Goal: Task Accomplishment & Management: Use online tool/utility

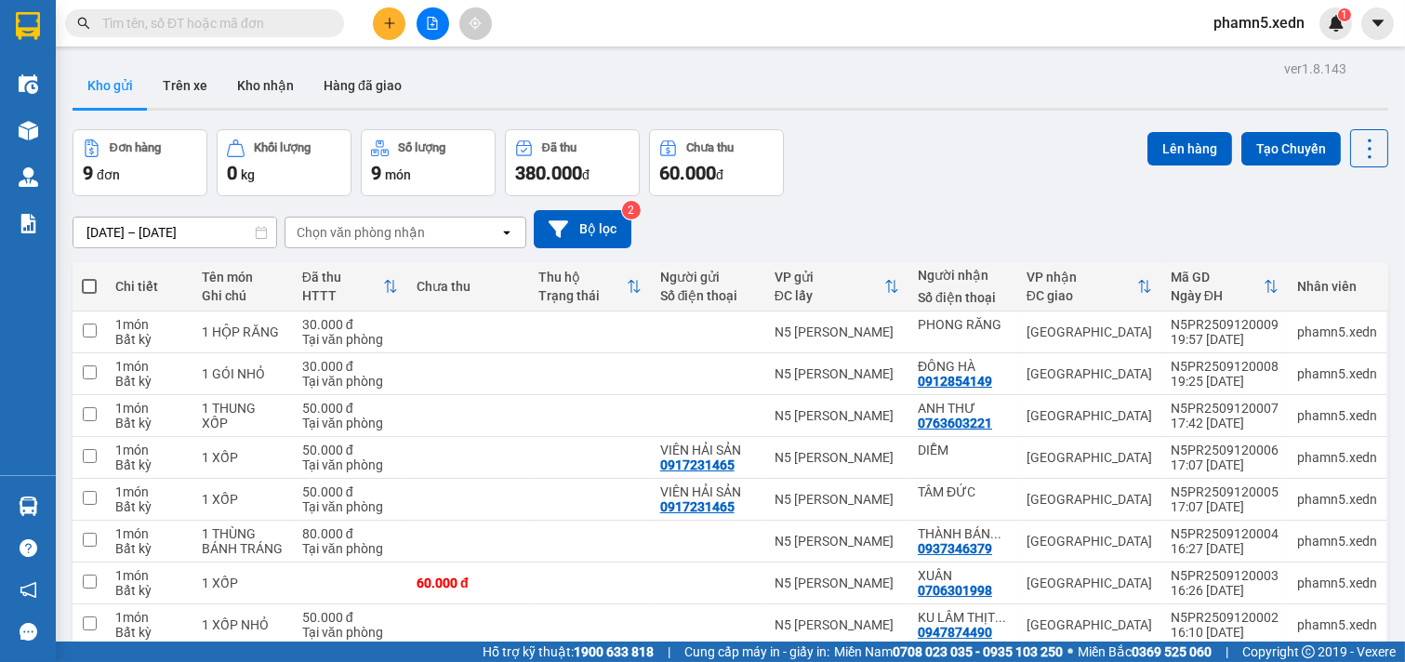
click at [89, 280] on span at bounding box center [89, 286] width 15 height 15
click at [89, 277] on input "checkbox" at bounding box center [89, 277] width 0 height 0
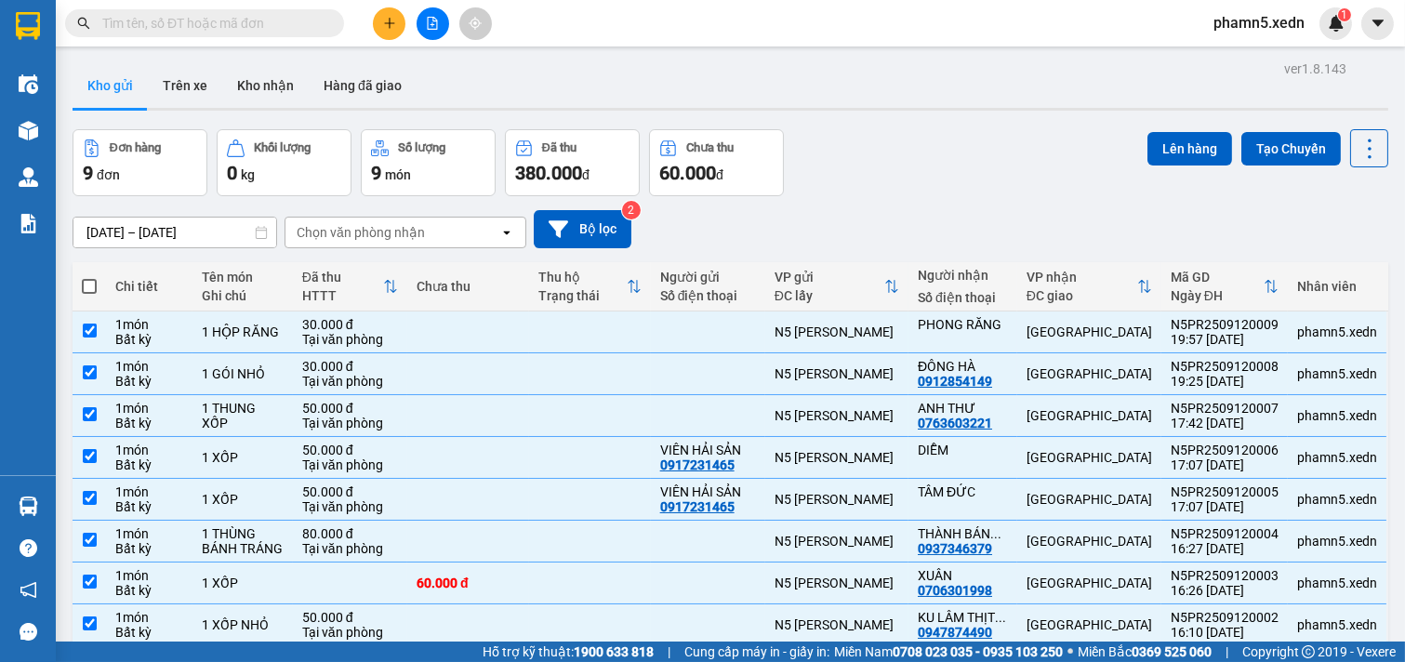
checkbox input "true"
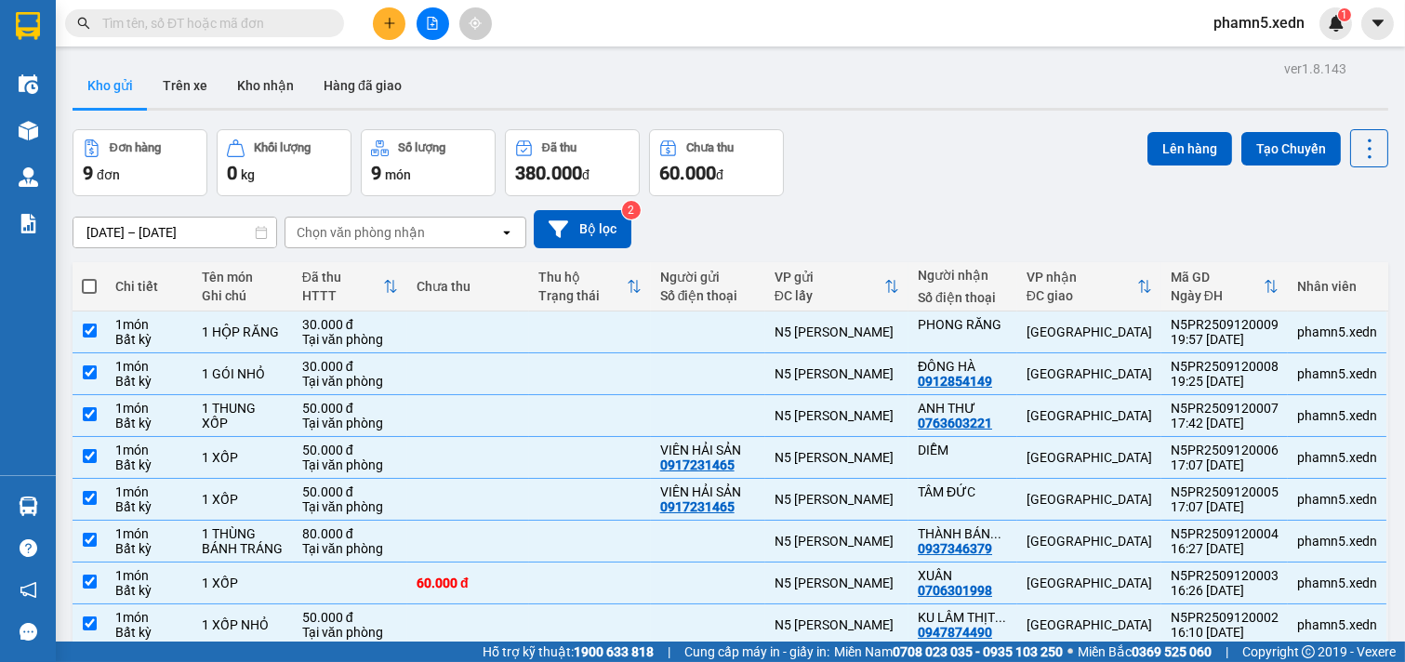
checkbox input "true"
click at [1184, 149] on button "Lên hàng" at bounding box center [1190, 148] width 85 height 33
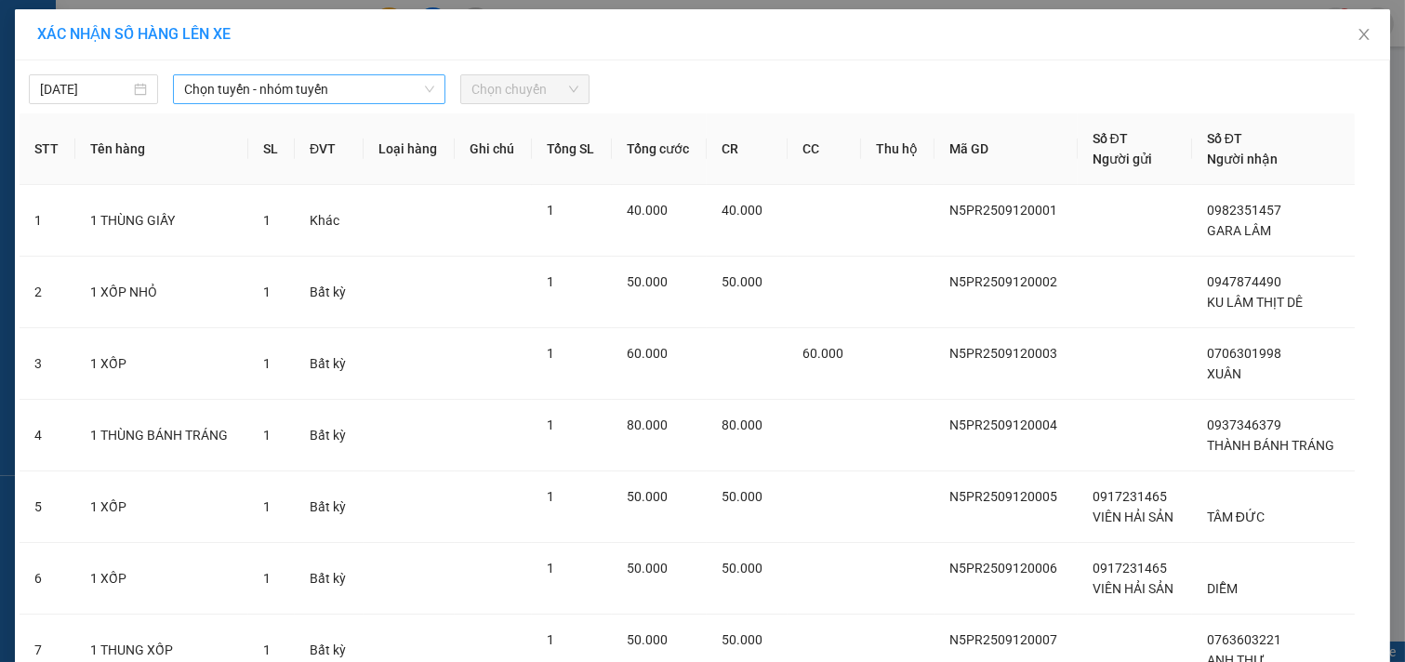
click at [425, 84] on icon "down" at bounding box center [429, 89] width 11 height 11
click at [422, 80] on span "Chọn tuyến - nhóm tuyến" at bounding box center [309, 89] width 250 height 28
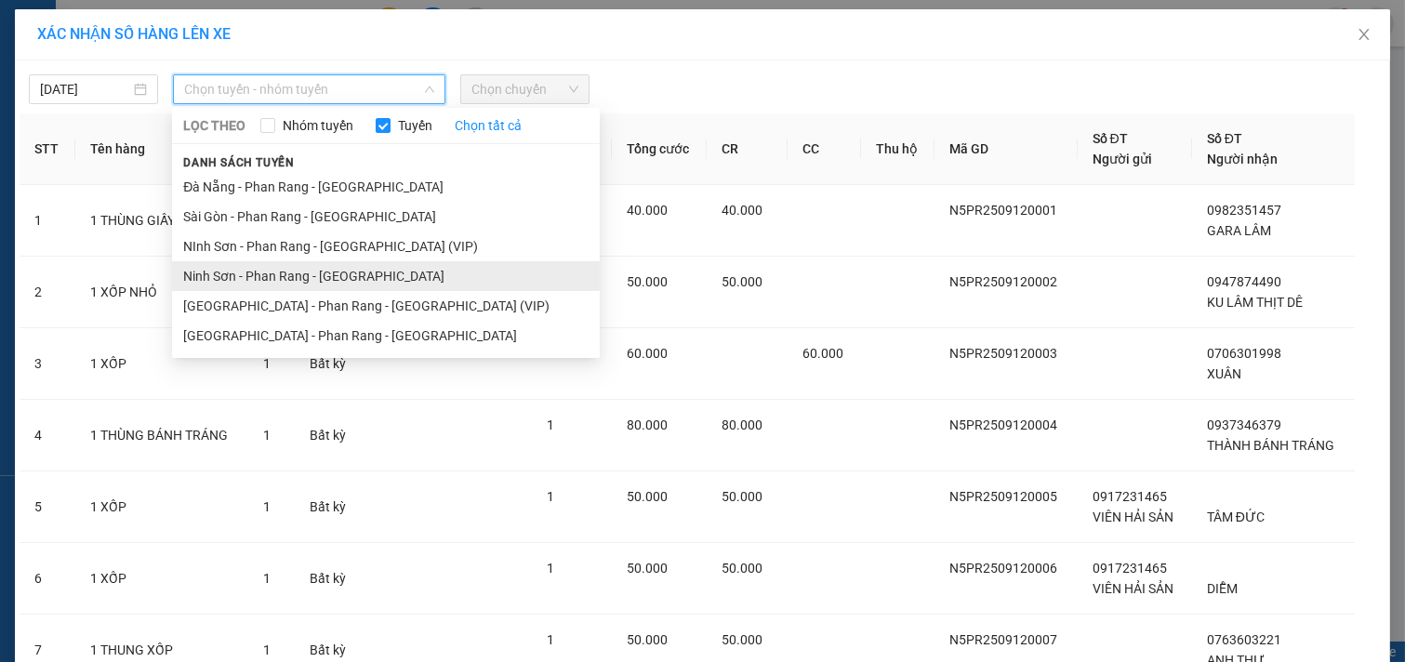
click at [359, 275] on li "Ninh Sơn - Phan Rang - [GEOGRAPHIC_DATA]" at bounding box center [386, 276] width 428 height 30
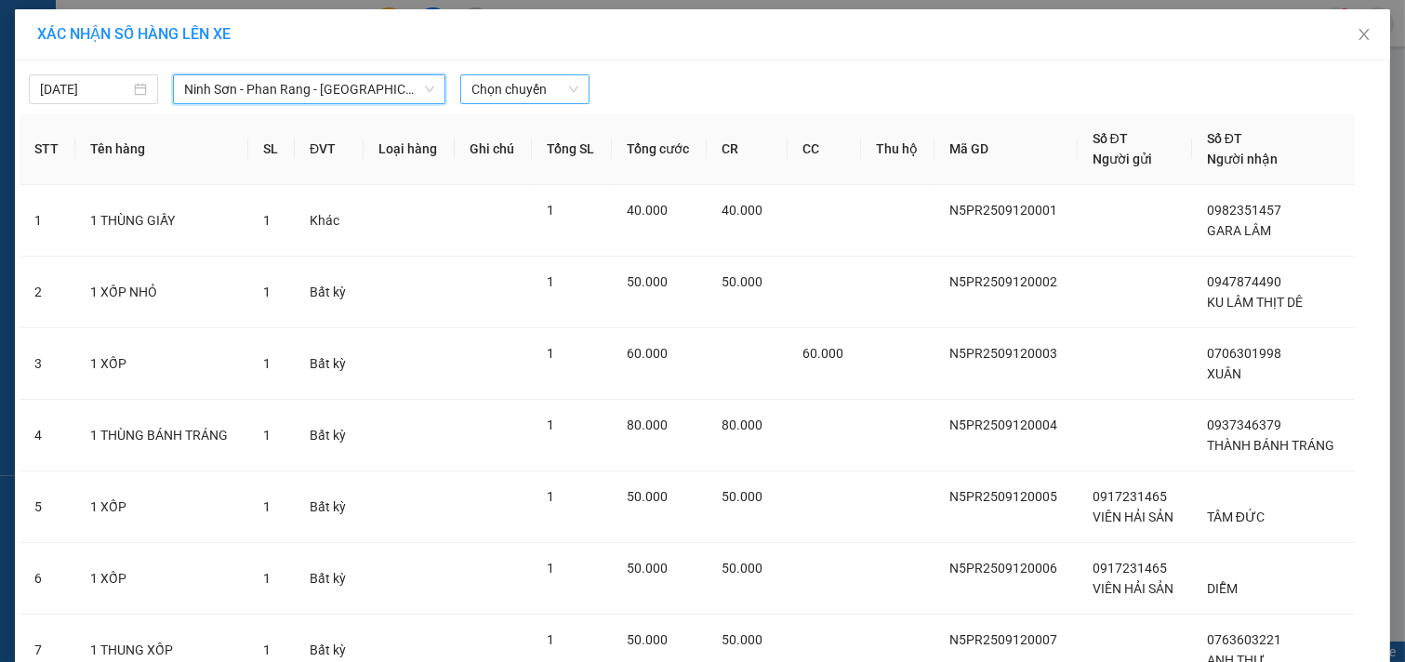
click at [569, 90] on span "Chọn chuyến" at bounding box center [525, 89] width 107 height 28
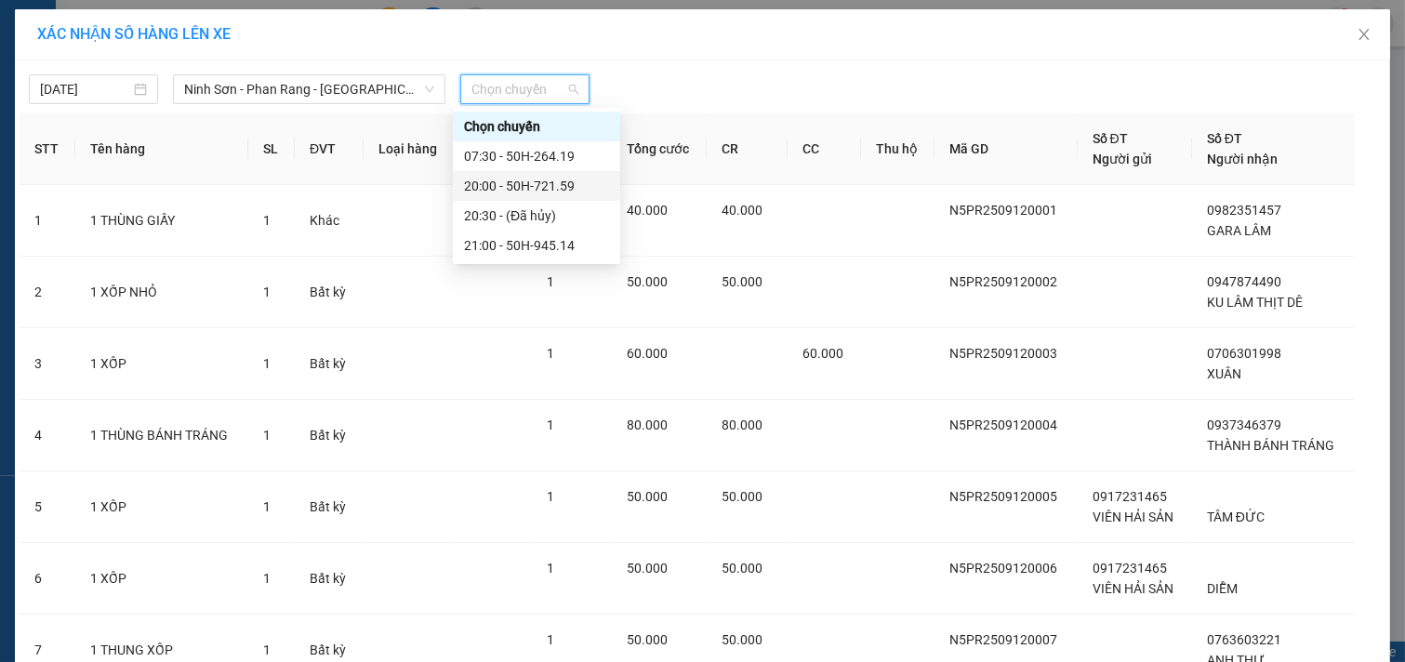
click at [564, 184] on div "20:00 - 50H-721.59" at bounding box center [536, 186] width 145 height 20
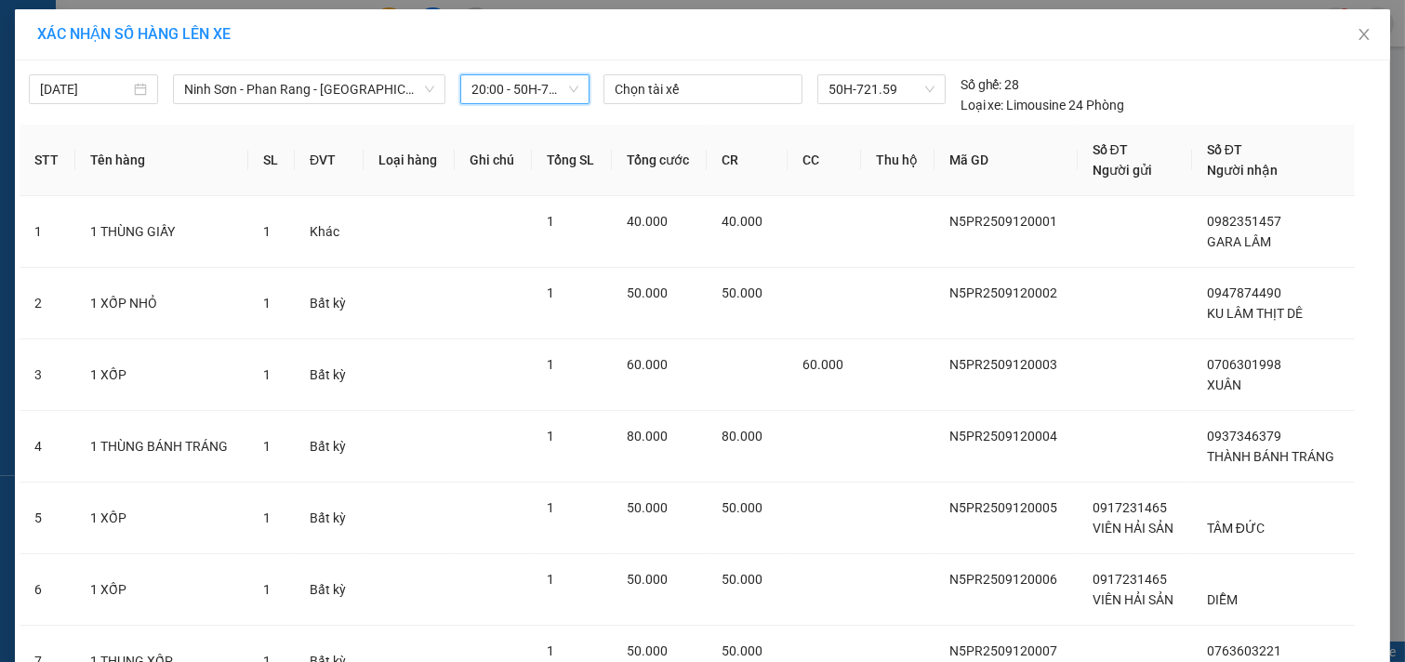
scroll to position [314, 0]
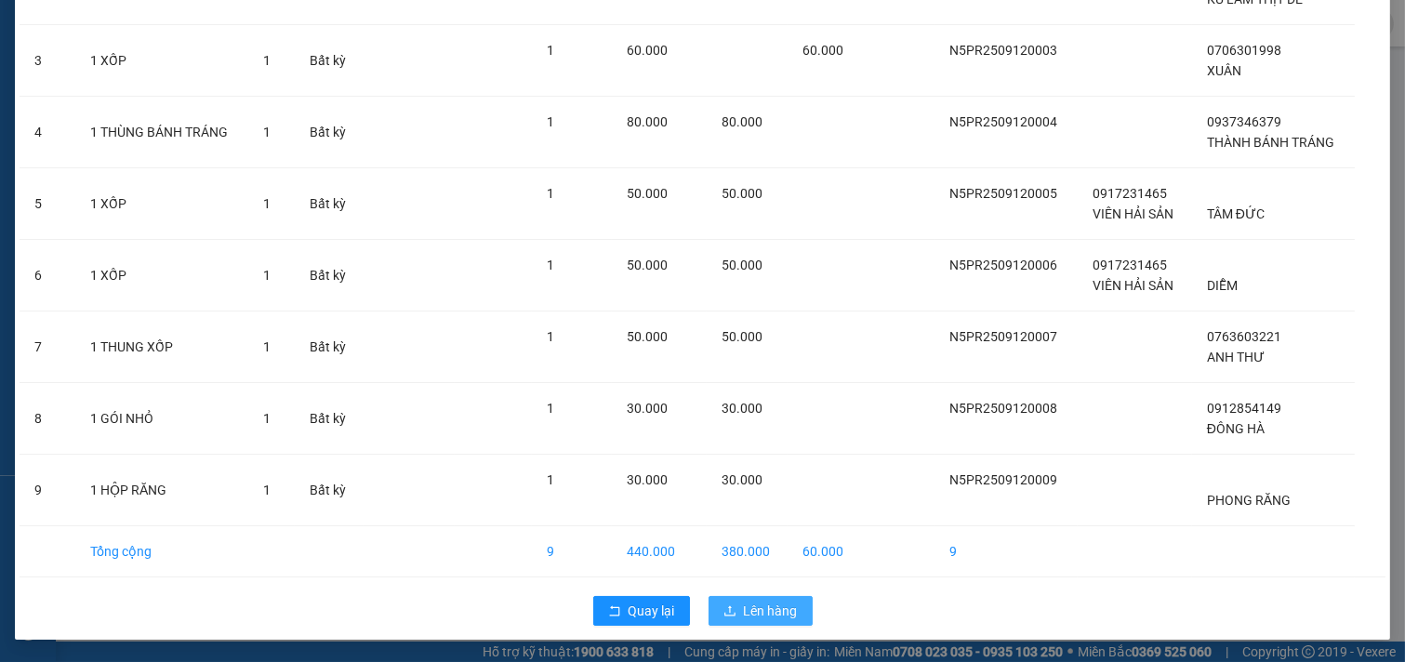
click at [760, 615] on span "Lên hàng" at bounding box center [771, 611] width 54 height 20
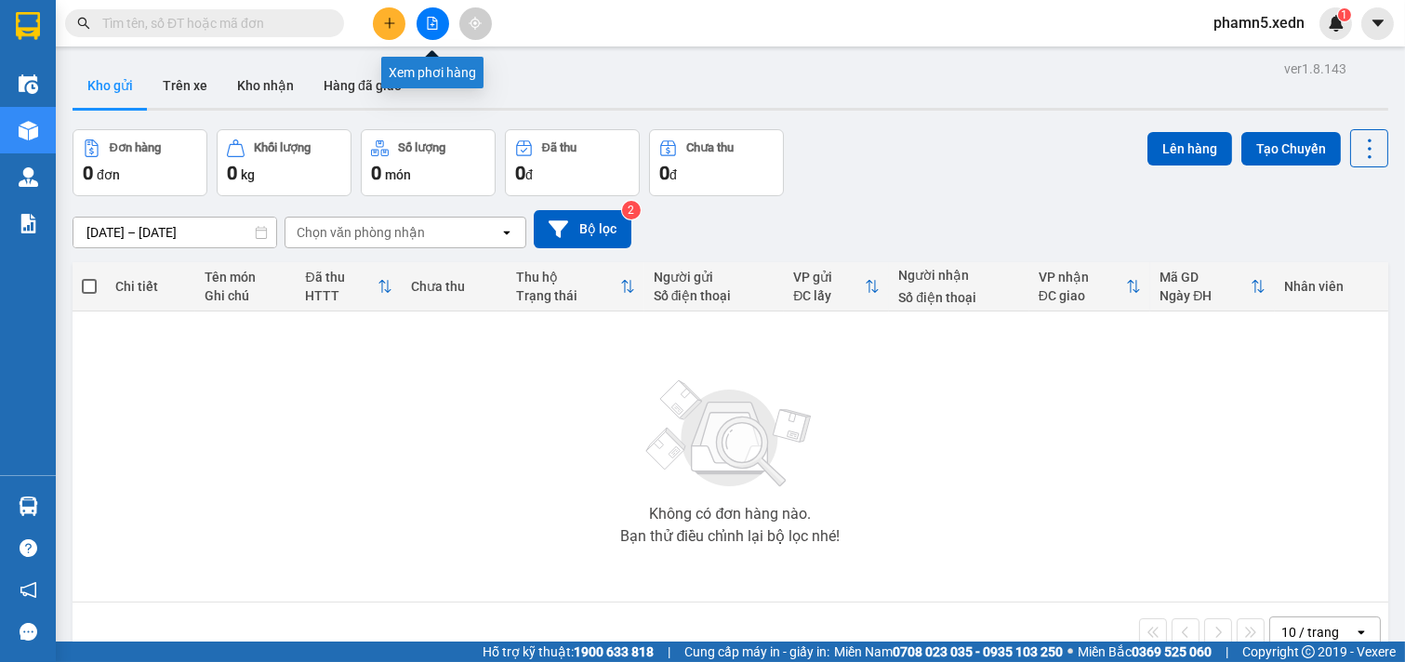
click at [441, 17] on button at bounding box center [433, 23] width 33 height 33
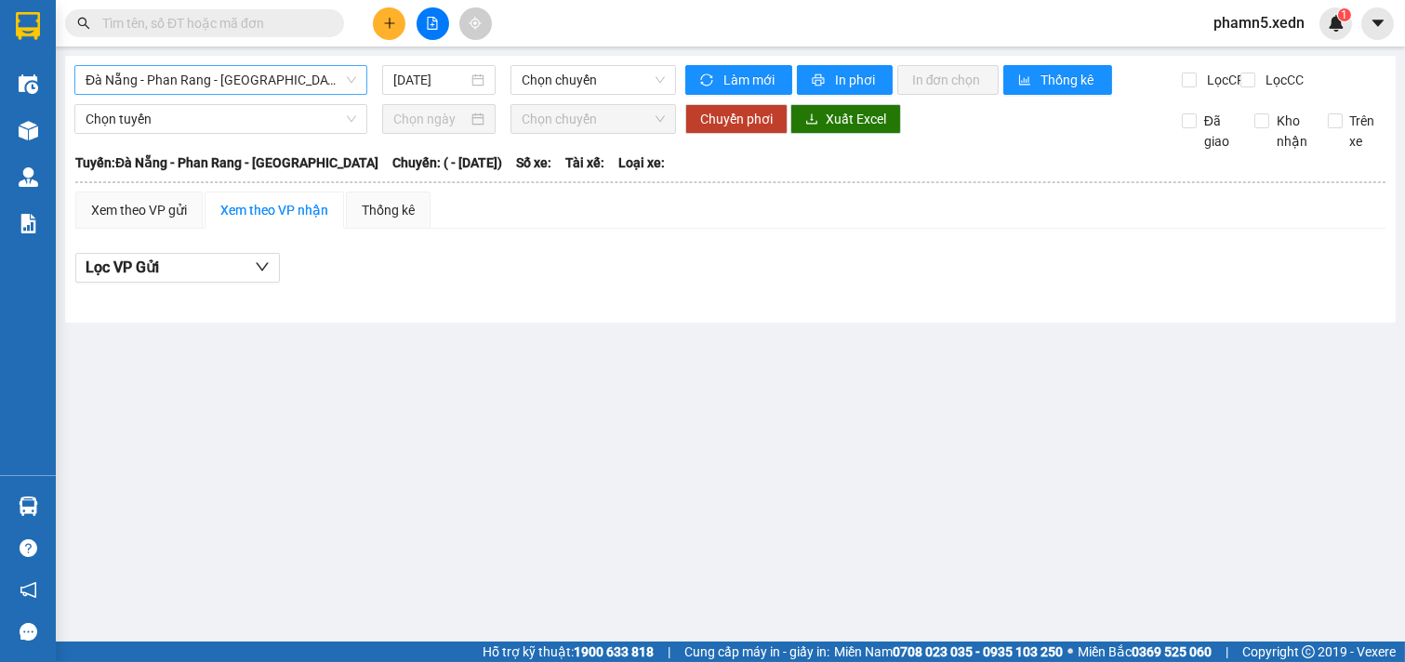
click at [353, 84] on span "Đà Nẵng - Phan Rang - [GEOGRAPHIC_DATA]" at bounding box center [221, 80] width 271 height 28
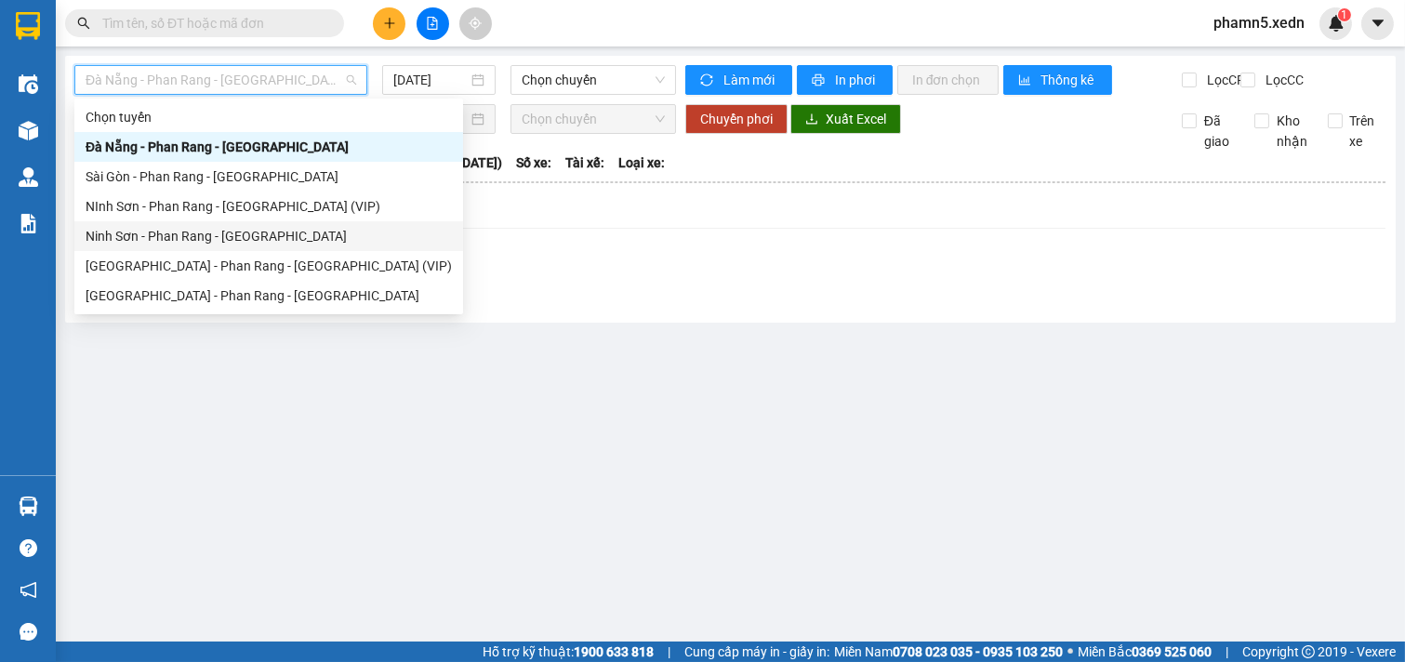
click at [274, 236] on div "Ninh Sơn - Phan Rang - [GEOGRAPHIC_DATA]" at bounding box center [269, 236] width 366 height 20
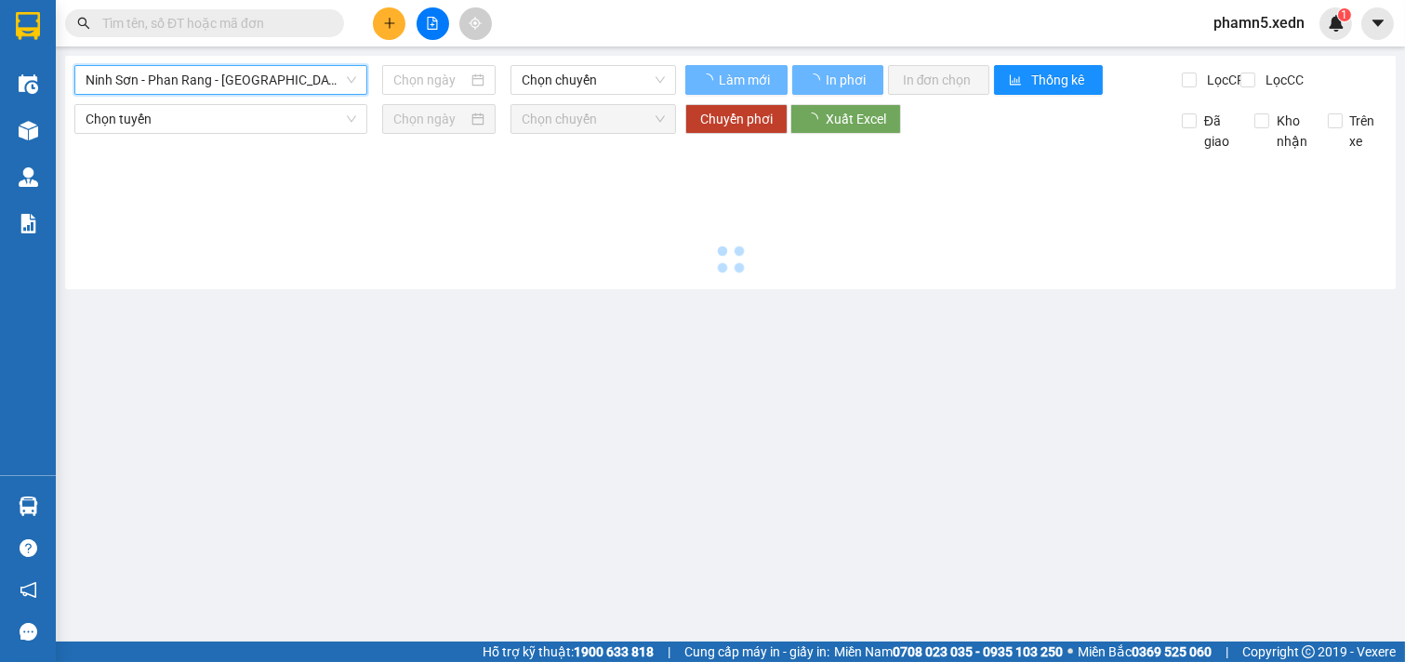
type input "[DATE]"
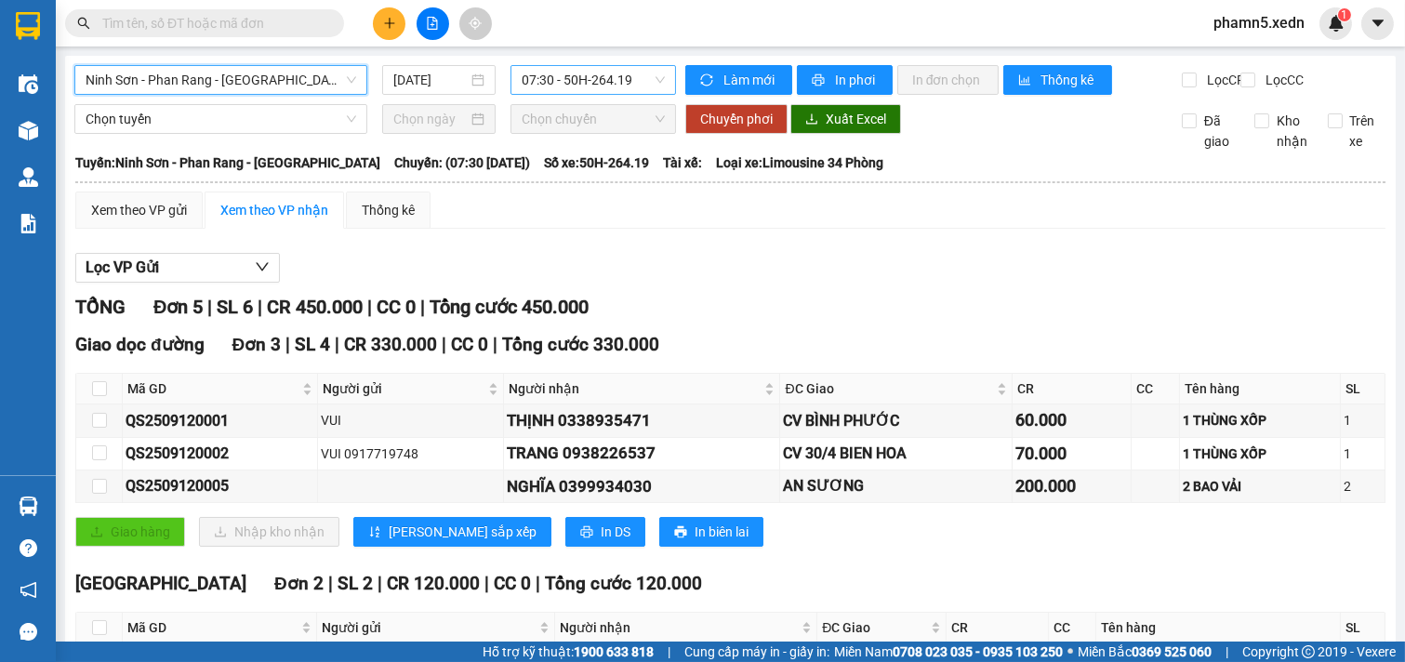
click at [654, 80] on span "07:30 - 50H-264.19" at bounding box center [593, 80] width 142 height 28
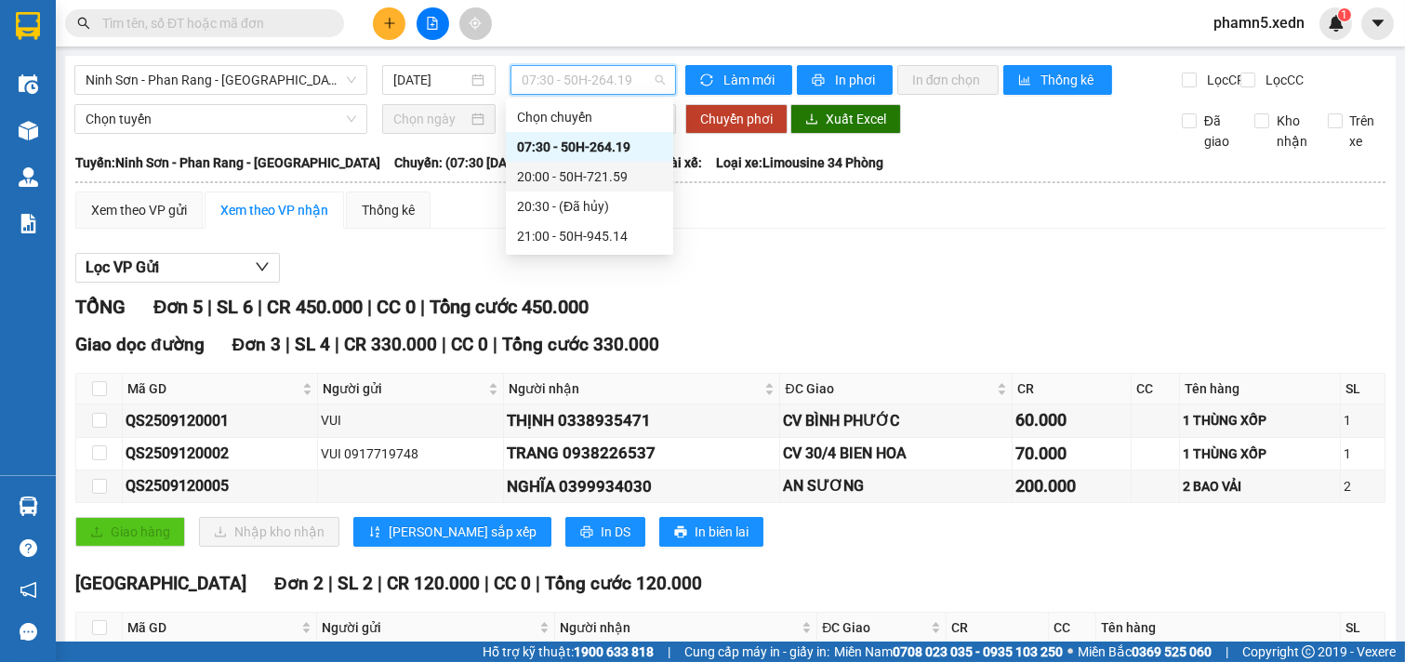
click at [611, 175] on div "20:00 - 50H-721.59" at bounding box center [589, 176] width 145 height 20
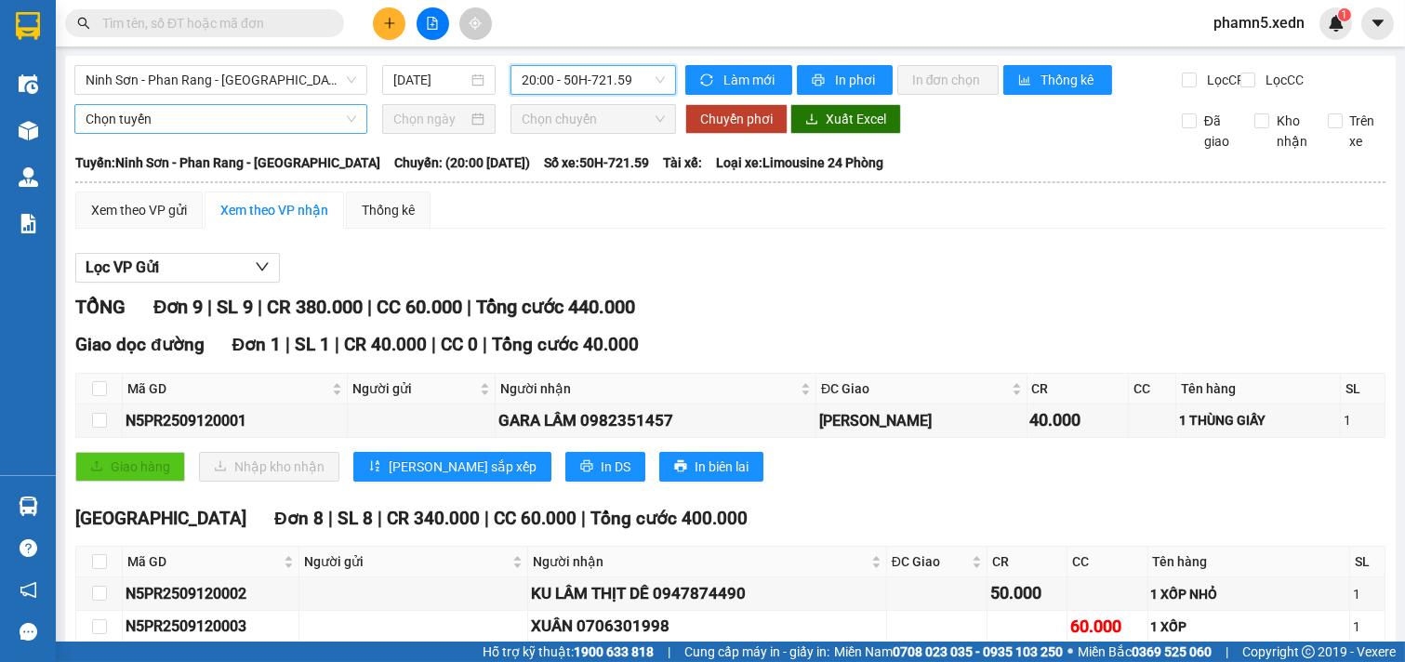
click at [347, 132] on span "Chọn tuyến" at bounding box center [221, 119] width 271 height 28
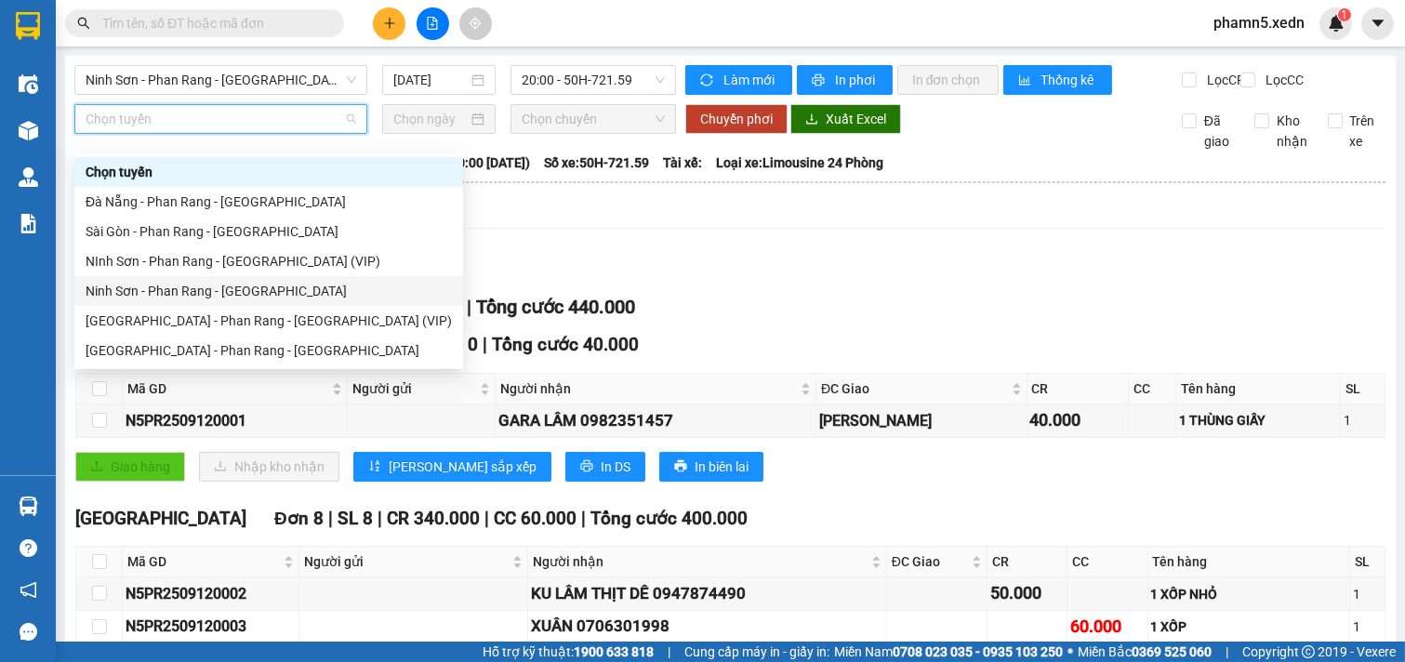
click at [279, 294] on div "Ninh Sơn - Phan Rang - [GEOGRAPHIC_DATA]" at bounding box center [269, 291] width 366 height 20
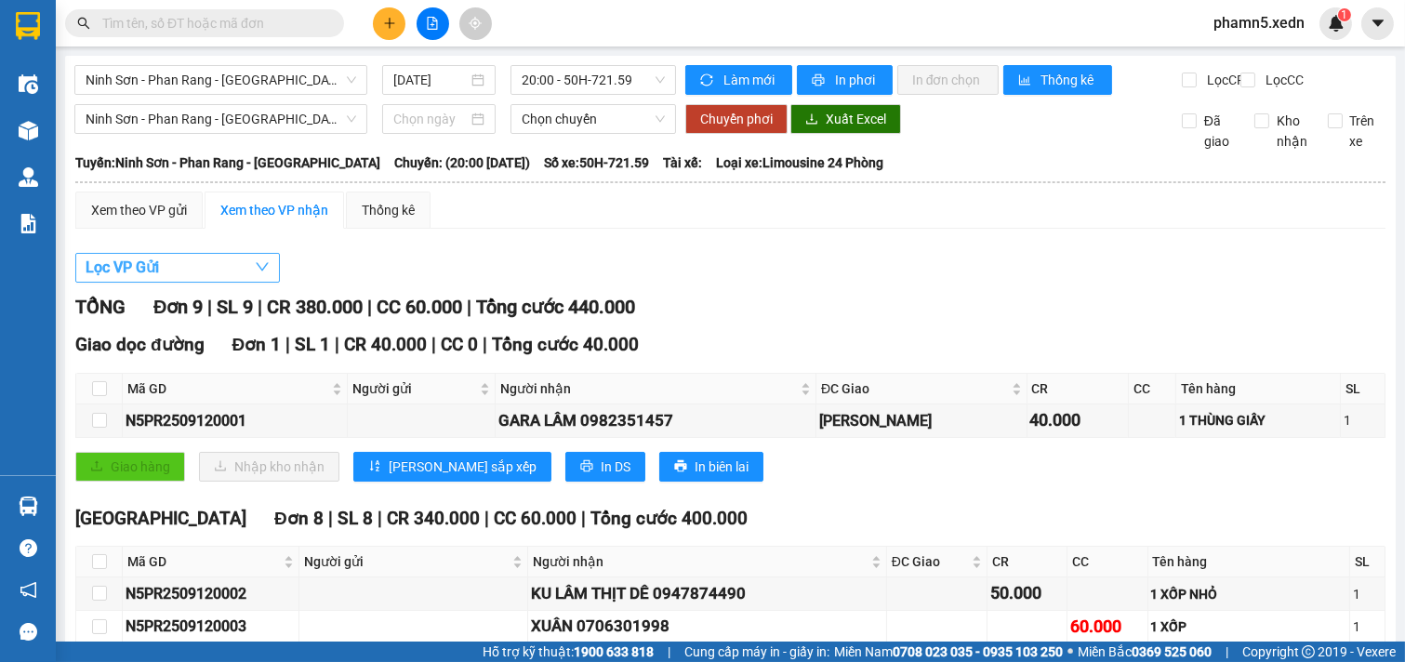
click at [257, 274] on icon "down" at bounding box center [262, 266] width 15 height 15
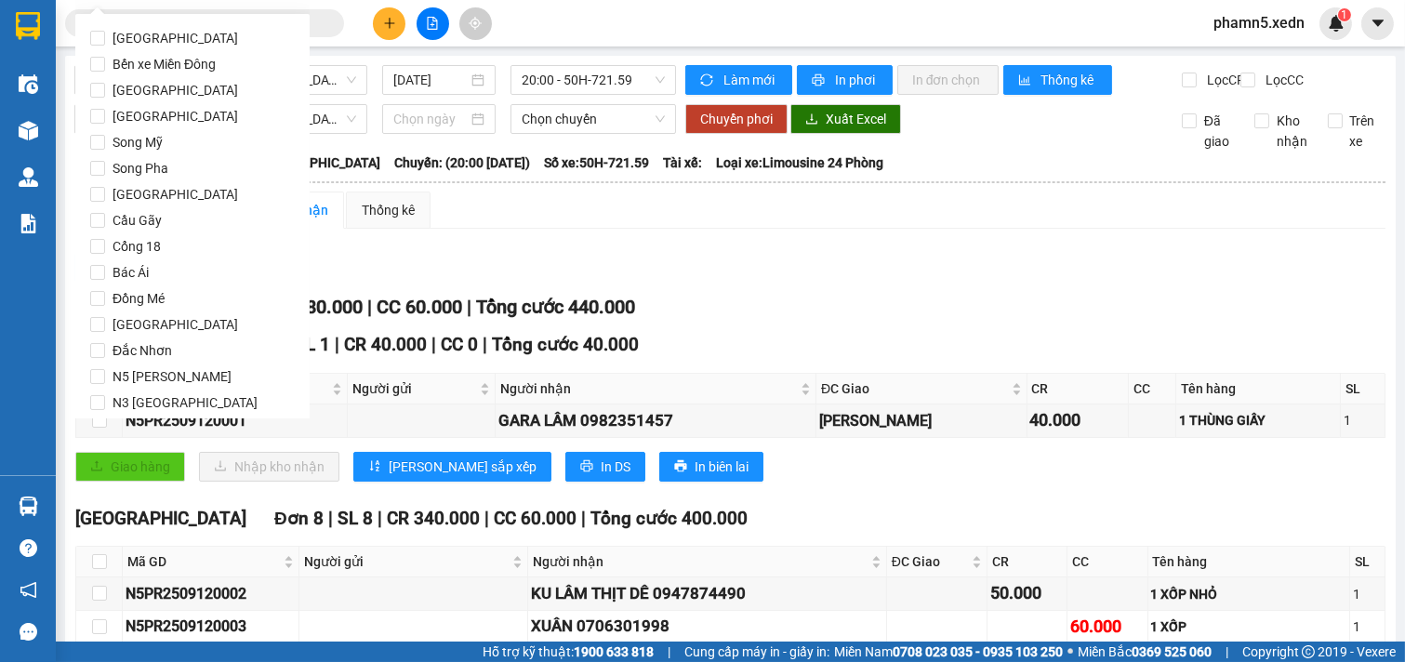
scroll to position [90, 0]
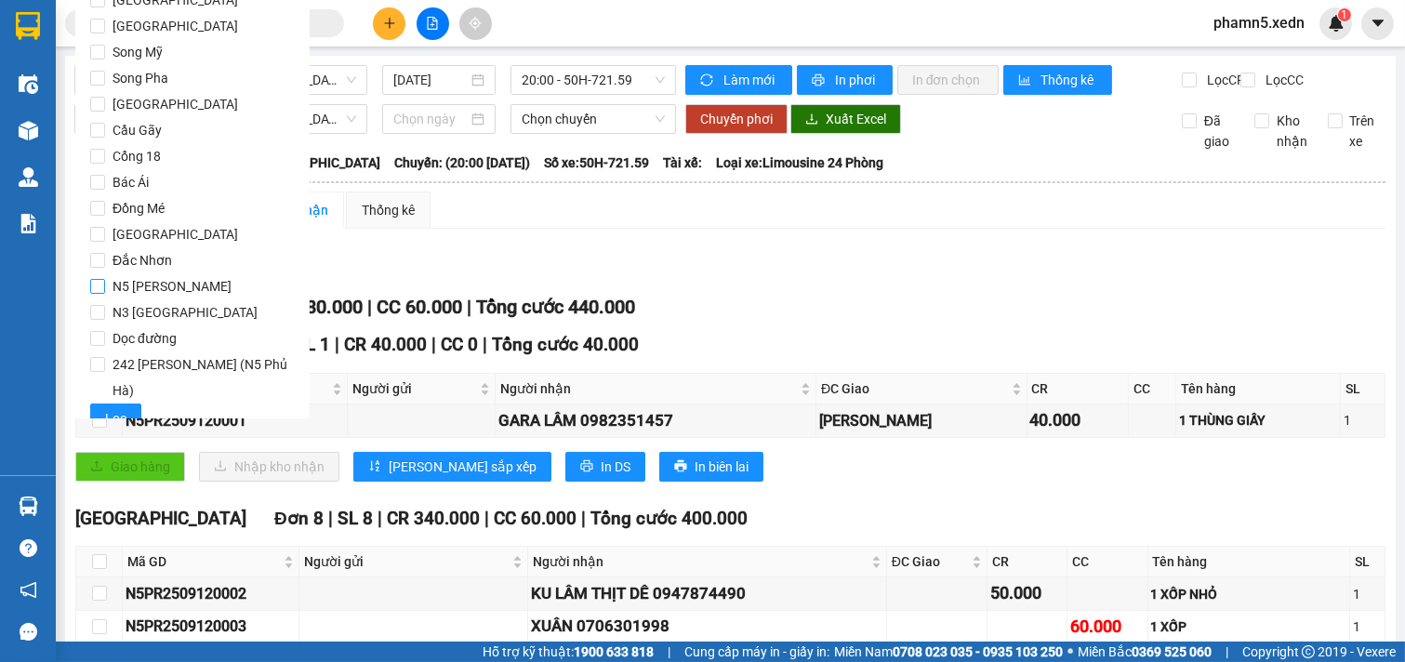
click at [100, 288] on input "N5 [PERSON_NAME]" at bounding box center [97, 286] width 15 height 15
checkbox input "true"
click at [114, 408] on span "Lọc" at bounding box center [115, 418] width 21 height 20
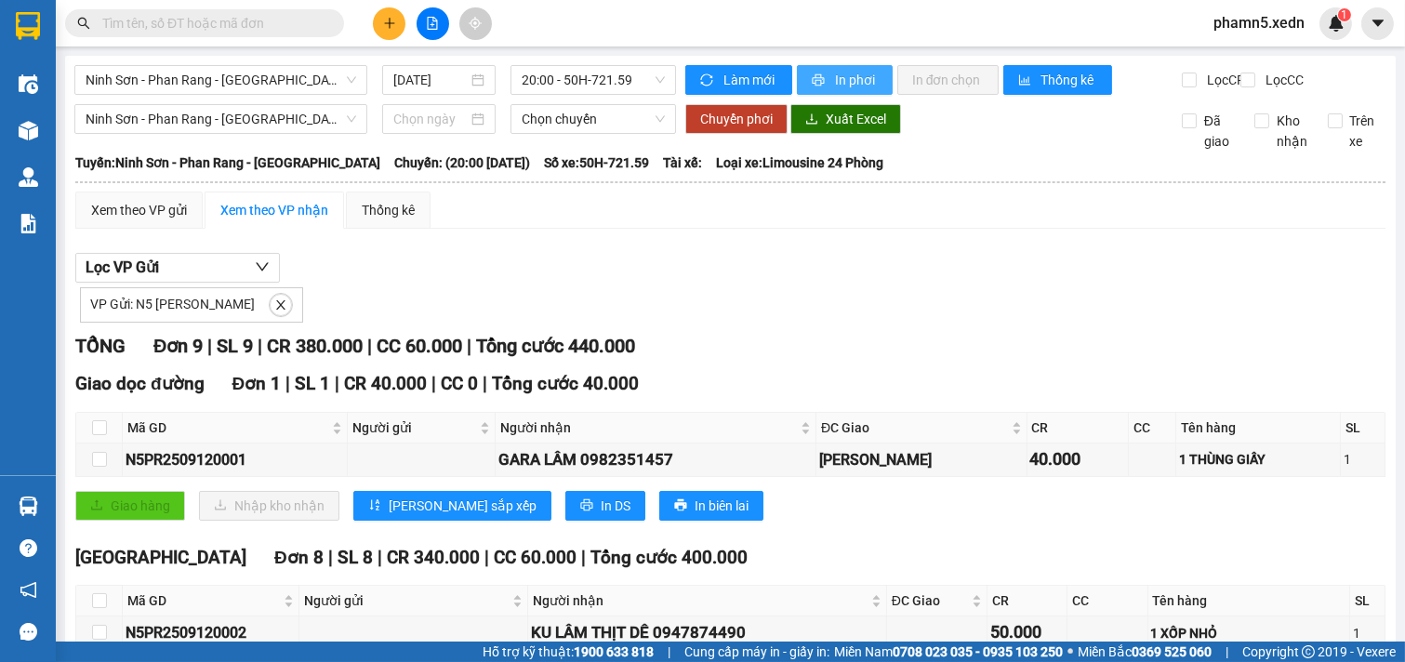
click at [835, 75] on span "In phơi" at bounding box center [856, 80] width 43 height 20
